Goal: Task Accomplishment & Management: Manage account settings

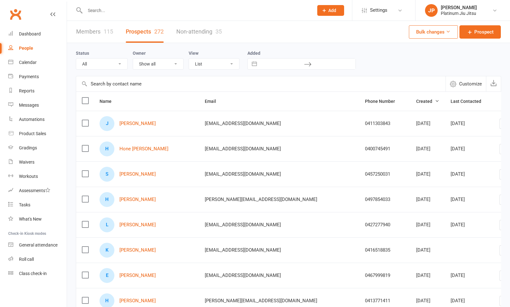
select select "100"
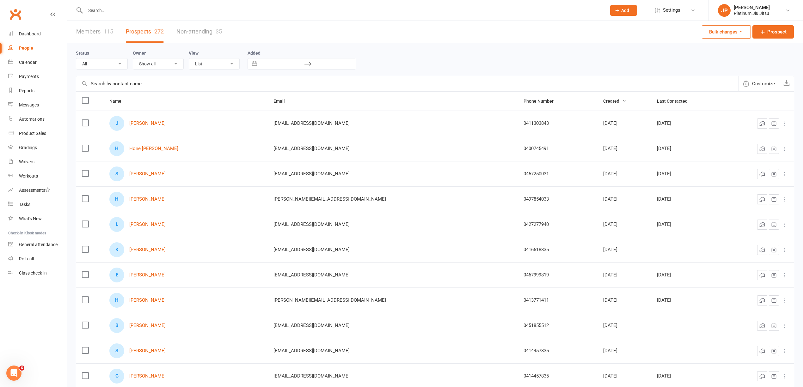
click at [39, 41] on link "People" at bounding box center [37, 48] width 58 height 14
click at [37, 32] on div "Dashboard" at bounding box center [30, 33] width 22 height 5
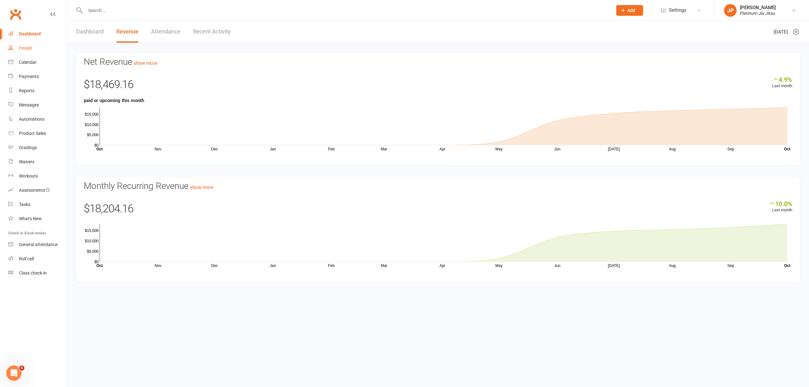
click at [26, 48] on div "People" at bounding box center [25, 48] width 13 height 5
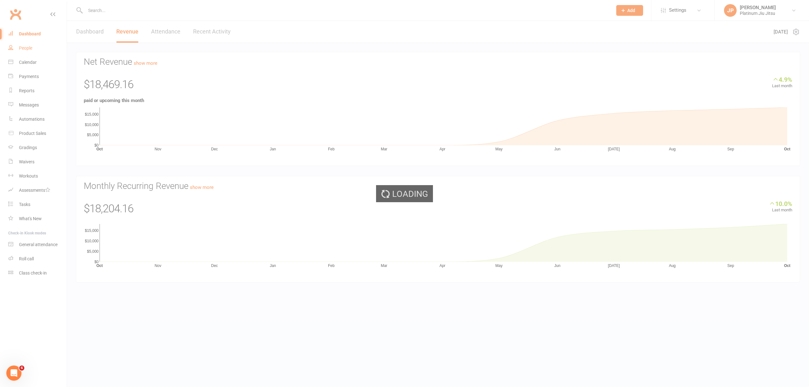
select select "100"
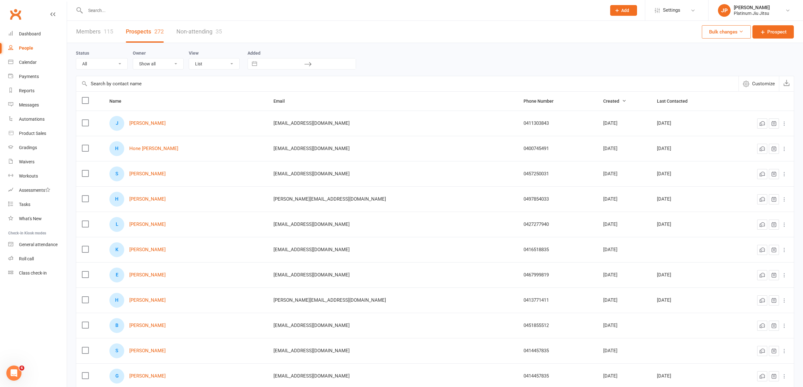
click at [102, 10] on input "text" at bounding box center [342, 10] width 518 height 9
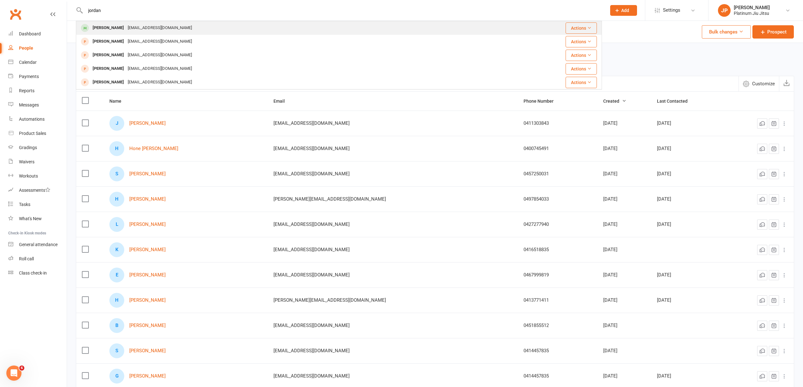
type input "jordan"
click at [116, 26] on div "[PERSON_NAME]" at bounding box center [108, 27] width 35 height 9
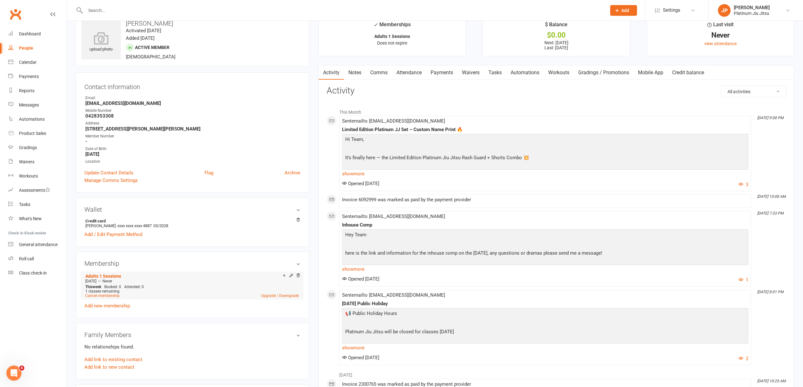
scroll to position [42, 0]
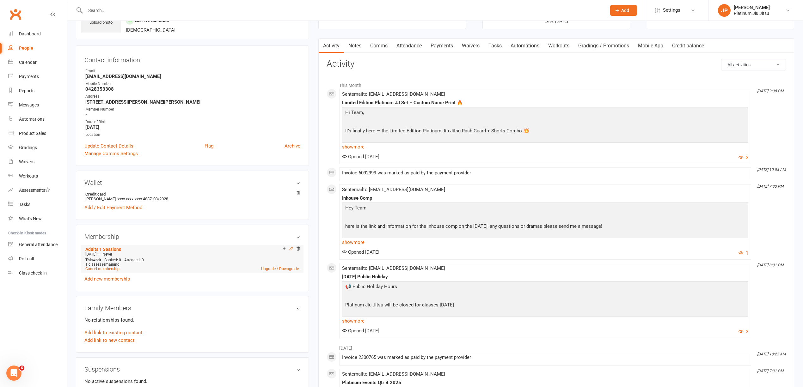
click at [290, 250] on icon at bounding box center [291, 248] width 3 height 3
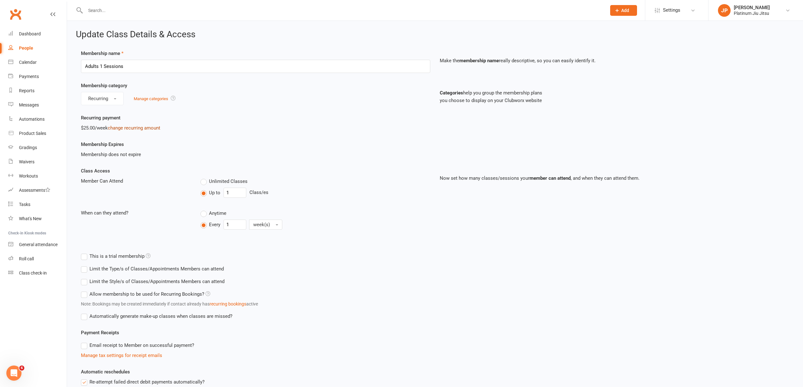
click at [132, 129] on link "change recurring amount" at bounding box center [134, 128] width 52 height 6
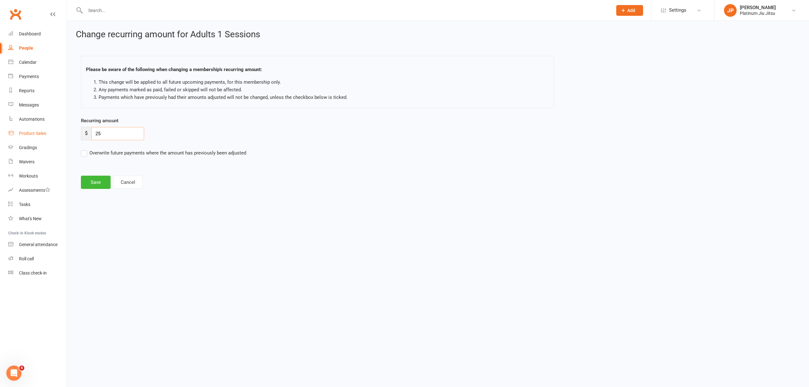
drag, startPoint x: 121, startPoint y: 132, endPoint x: 21, endPoint y: 138, distance: 100.0
click at [21, 138] on ui-view "Prospect Member Non-attending contact Class / event Appointment Grading event T…" at bounding box center [404, 101] width 809 height 198
click at [107, 135] on input "25" at bounding box center [117, 133] width 53 height 13
type input "2"
type input "50"
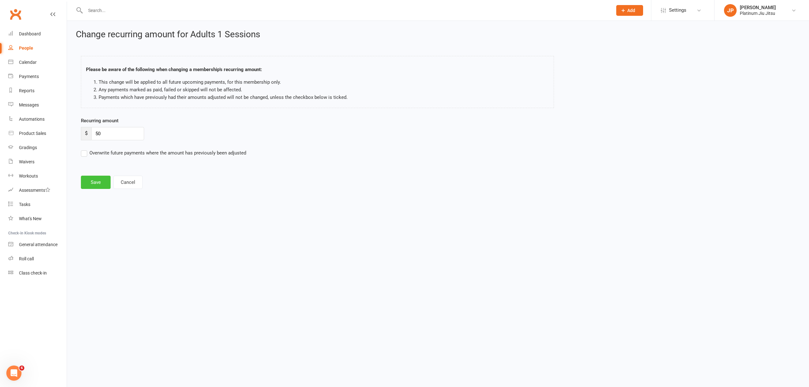
click at [94, 181] on button "Save" at bounding box center [96, 182] width 30 height 13
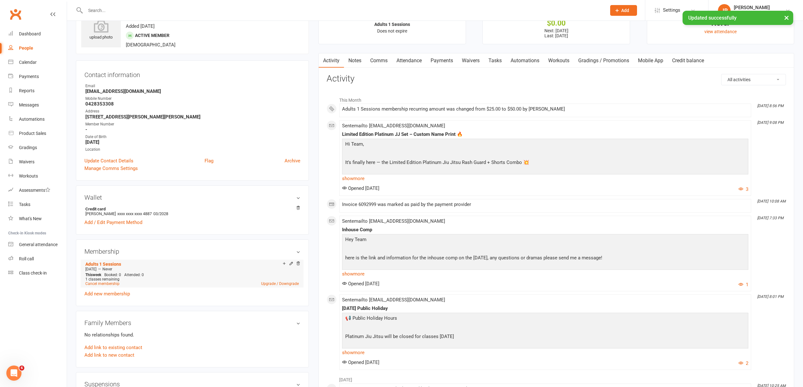
scroll to position [42, 0]
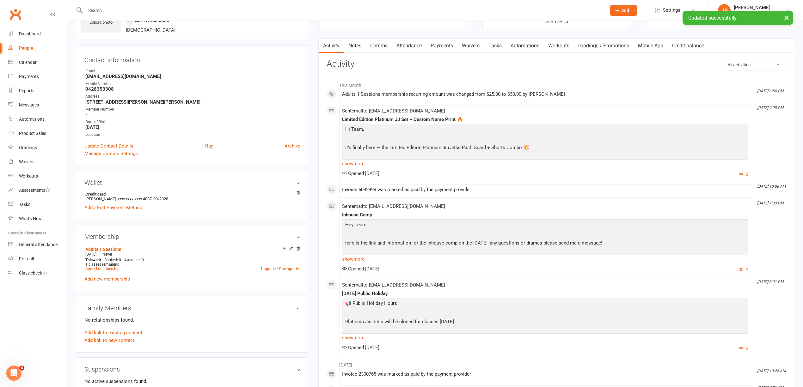
click at [439, 45] on link "Payments" at bounding box center [441, 46] width 31 height 15
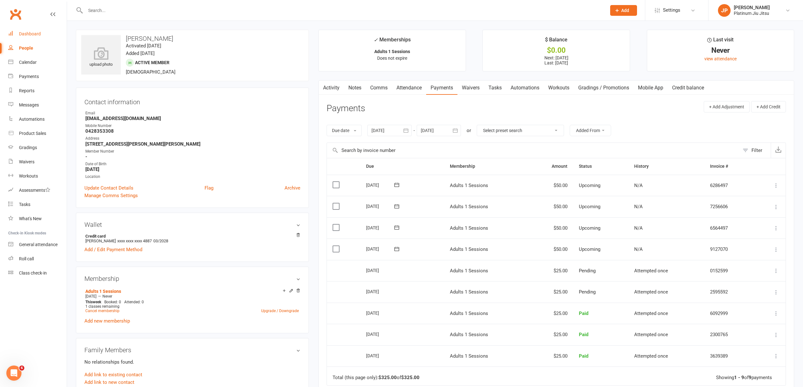
click at [35, 38] on link "Dashboard" at bounding box center [37, 34] width 58 height 14
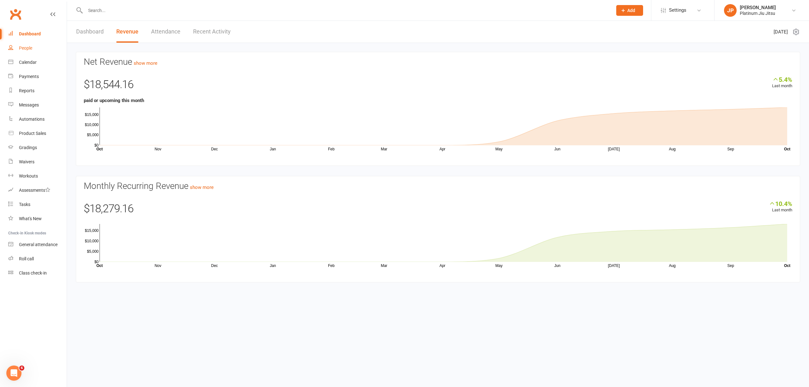
click at [24, 50] on div "People" at bounding box center [25, 48] width 13 height 5
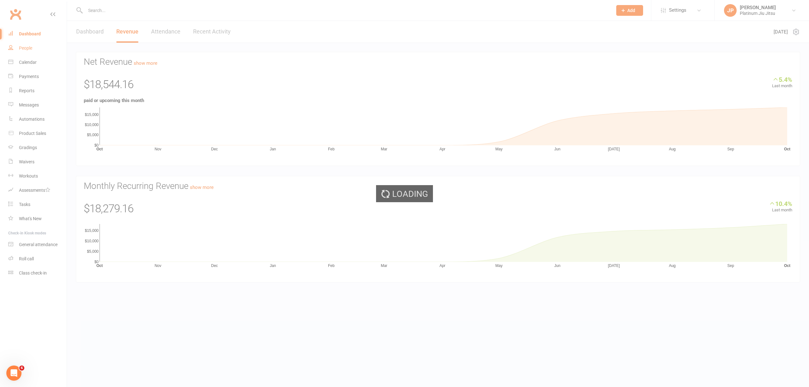
select select "100"
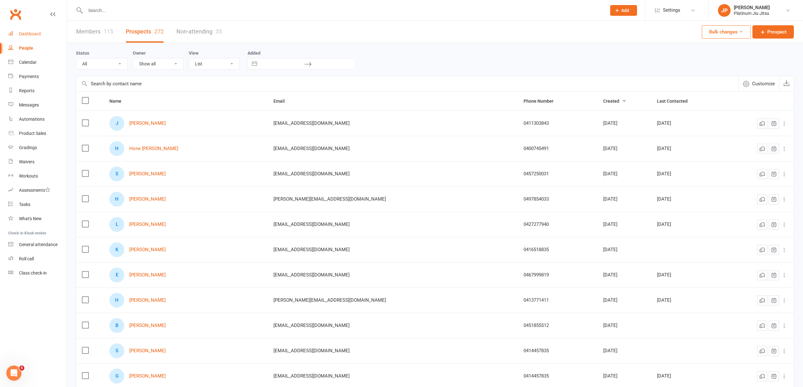
click at [31, 35] on div "Dashboard" at bounding box center [30, 33] width 22 height 5
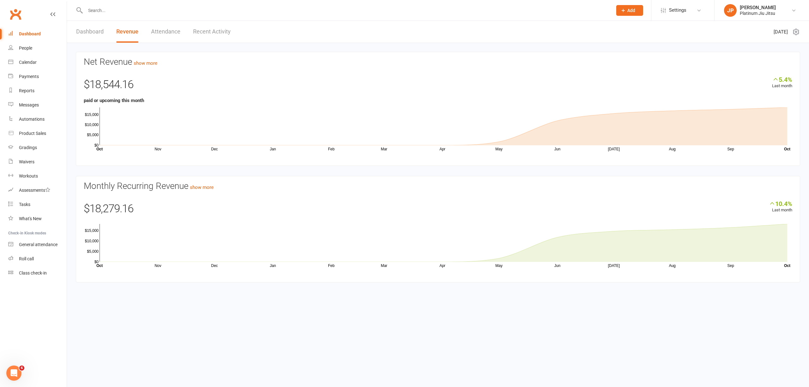
click at [27, 26] on div "Clubworx" at bounding box center [33, 17] width 67 height 23
click at [35, 32] on div "Dashboard" at bounding box center [30, 33] width 22 height 5
click at [26, 51] on div "People" at bounding box center [25, 48] width 13 height 5
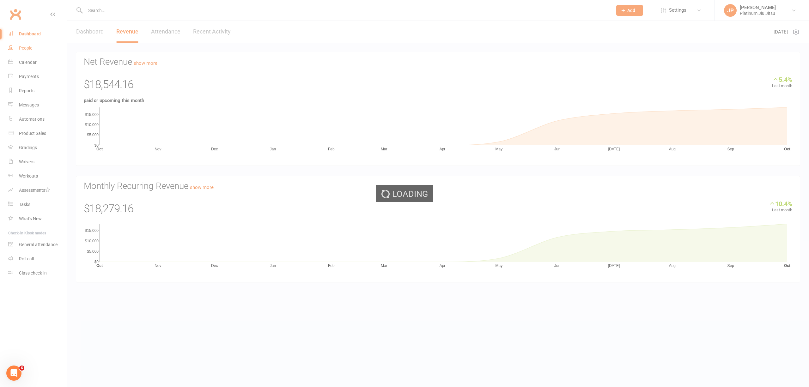
select select "100"
